Goal: Task Accomplishment & Management: Manage account settings

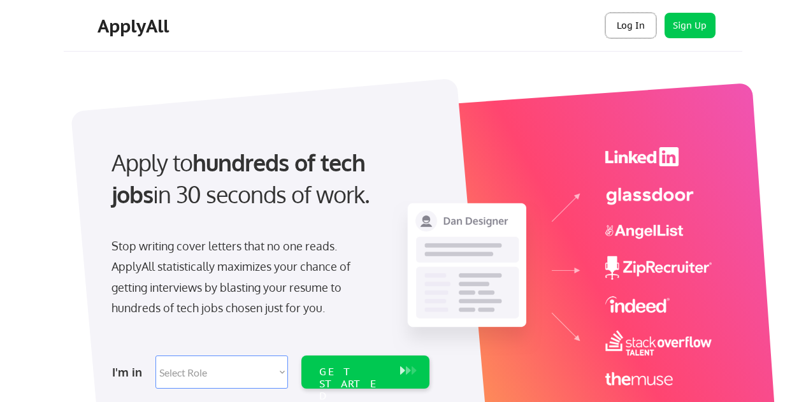
click at [637, 27] on button "Log In" at bounding box center [630, 25] width 51 height 25
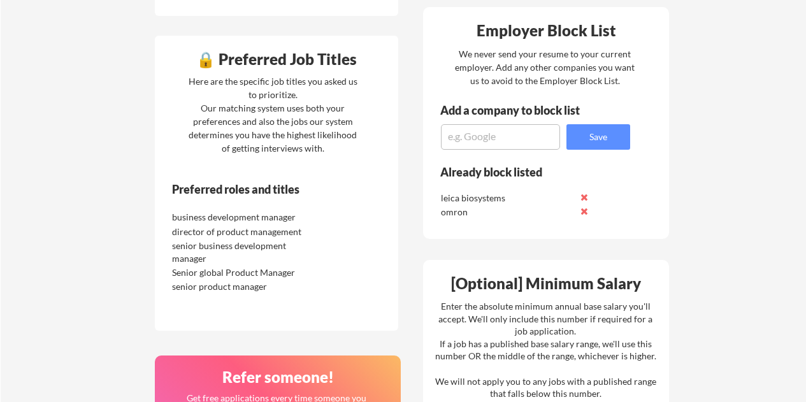
scroll to position [574, 0]
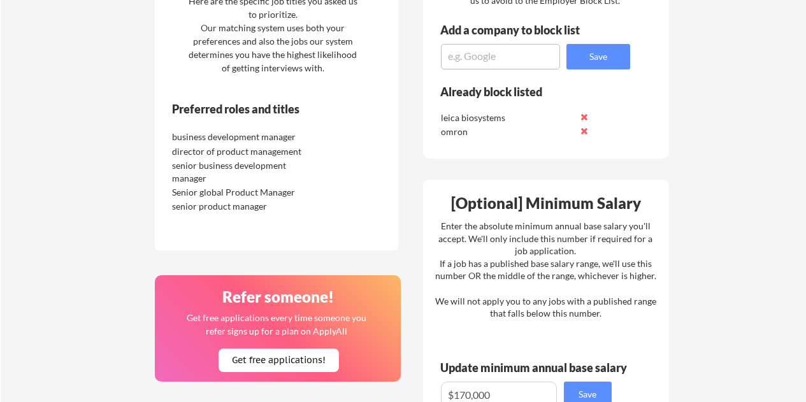
click at [259, 132] on div "business development manager" at bounding box center [239, 137] width 134 height 13
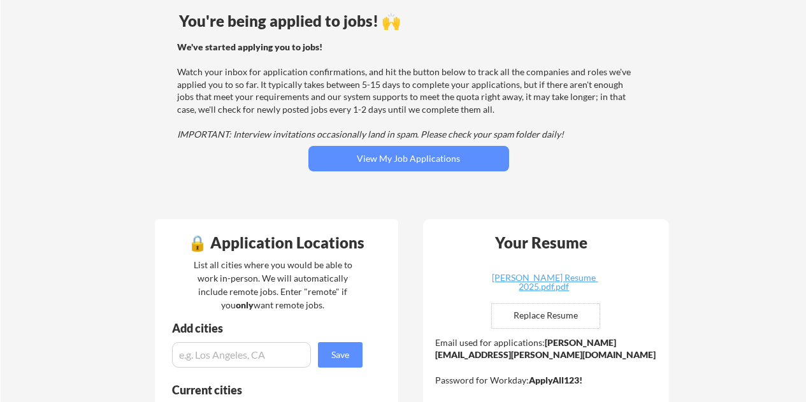
scroll to position [101, 0]
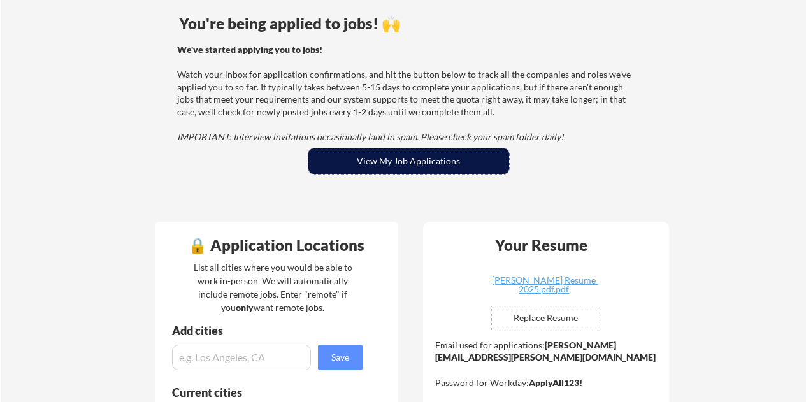
click at [393, 163] on button "View My Job Applications" at bounding box center [408, 160] width 201 height 25
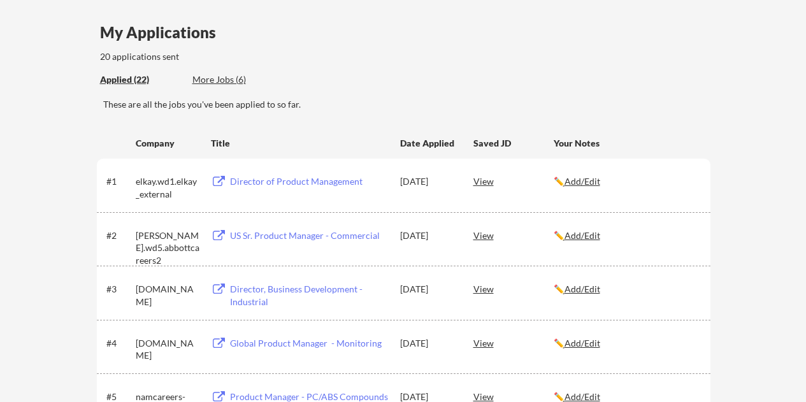
scroll to position [91, 0]
click at [488, 182] on div "View" at bounding box center [514, 180] width 80 height 23
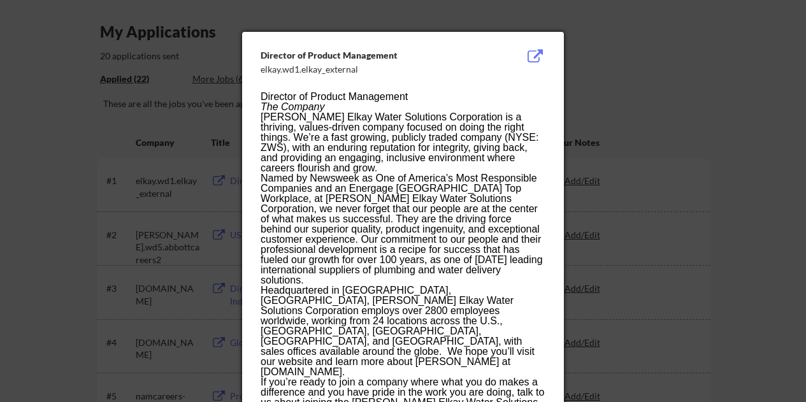
click at [632, 61] on div at bounding box center [403, 201] width 806 height 402
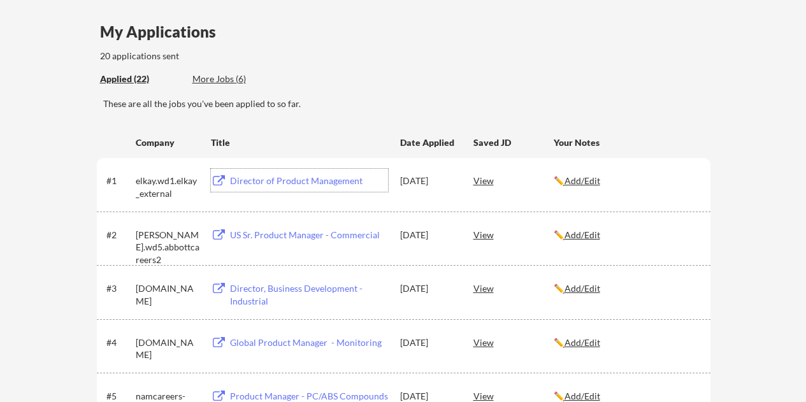
click at [266, 178] on div "Director of Product Management" at bounding box center [309, 181] width 158 height 13
click at [600, 181] on u "Add/Edit" at bounding box center [583, 180] width 36 height 11
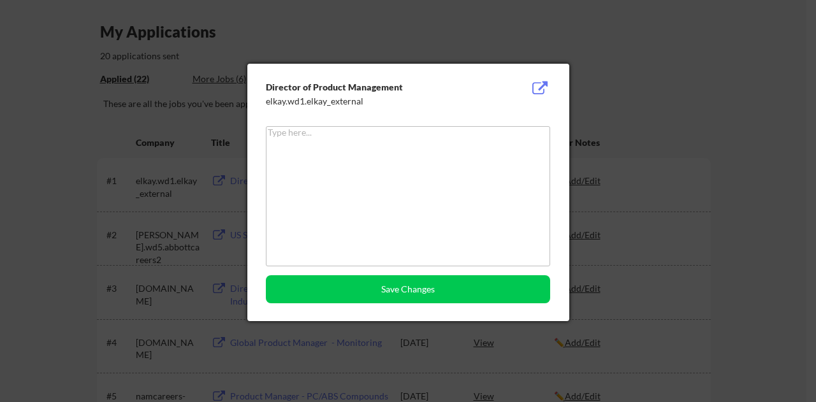
click at [753, 88] on div at bounding box center [408, 201] width 816 height 402
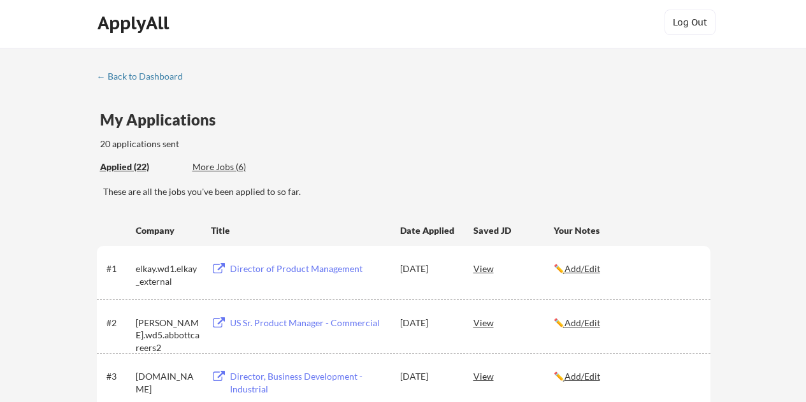
scroll to position [0, 0]
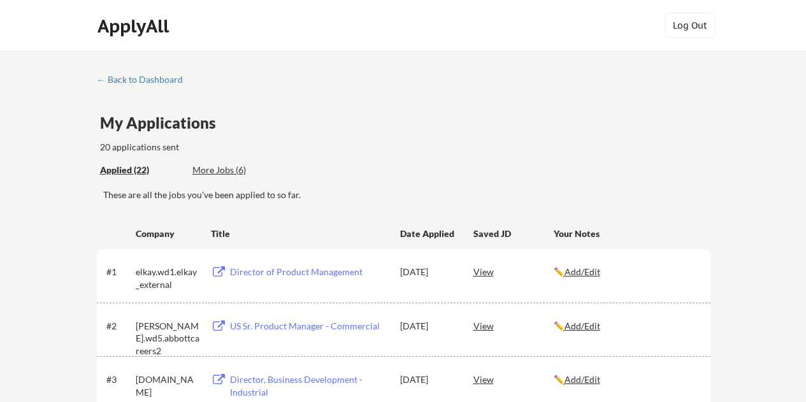
click at [219, 170] on div "More Jobs (6)" at bounding box center [239, 170] width 94 height 13
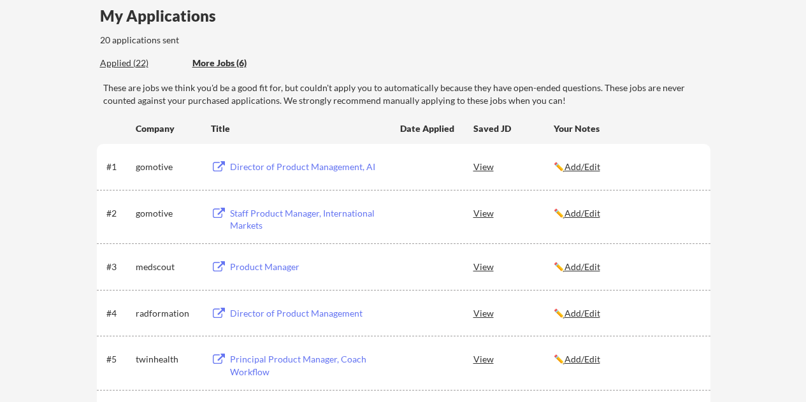
scroll to position [255, 0]
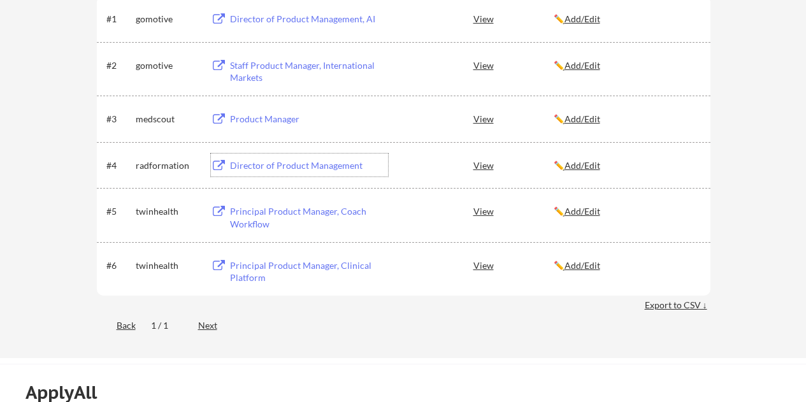
click at [340, 167] on div "Director of Product Management" at bounding box center [309, 165] width 158 height 13
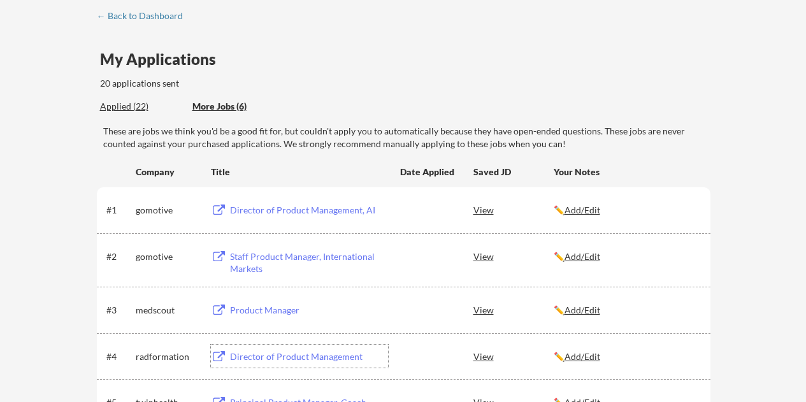
scroll to position [0, 0]
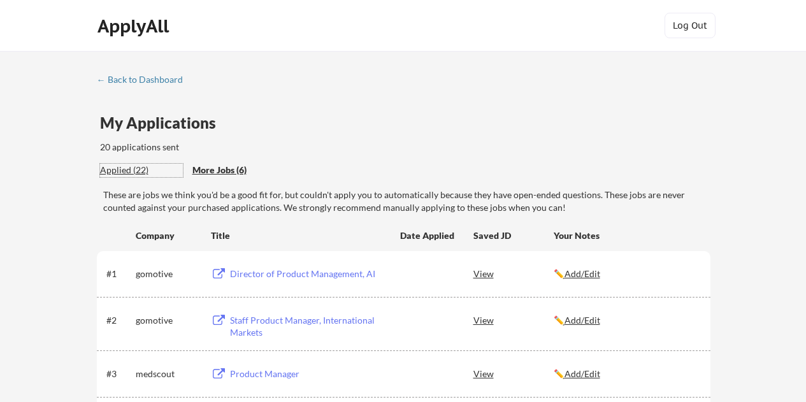
click at [137, 170] on div "Applied (22)" at bounding box center [141, 170] width 83 height 13
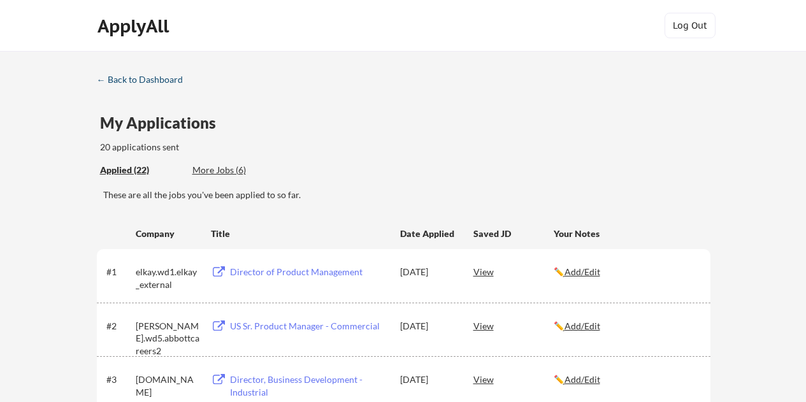
click at [136, 78] on div "← Back to Dashboard" at bounding box center [145, 79] width 96 height 9
